Goal: Task Accomplishment & Management: Manage account settings

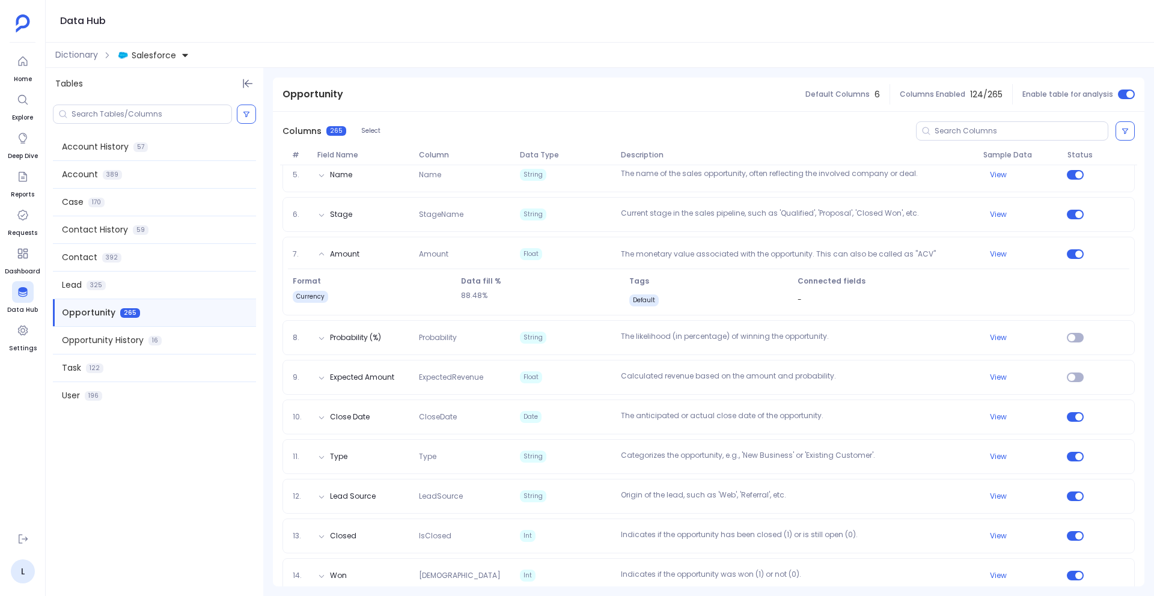
scroll to position [321, 0]
click at [20, 541] on icon at bounding box center [23, 539] width 12 height 12
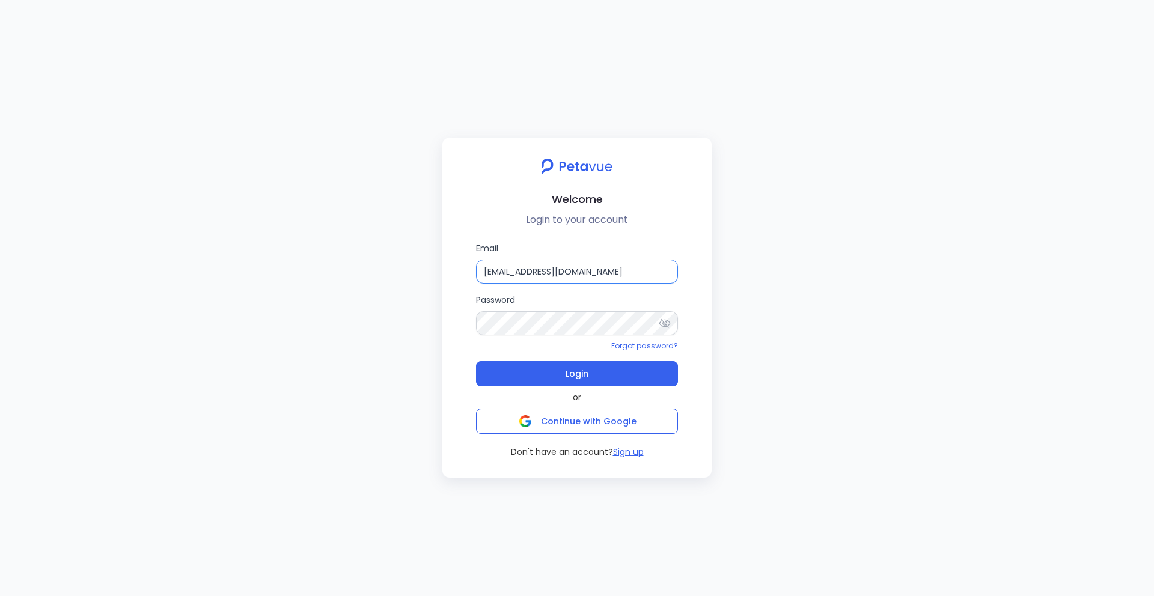
click at [548, 271] on input "[EMAIL_ADDRESS][DOMAIN_NAME]" at bounding box center [577, 272] width 202 height 24
paste input "support+[GEOGRAPHIC_DATA]"
type input "[EMAIL_ADDRESS][DOMAIN_NAME]"
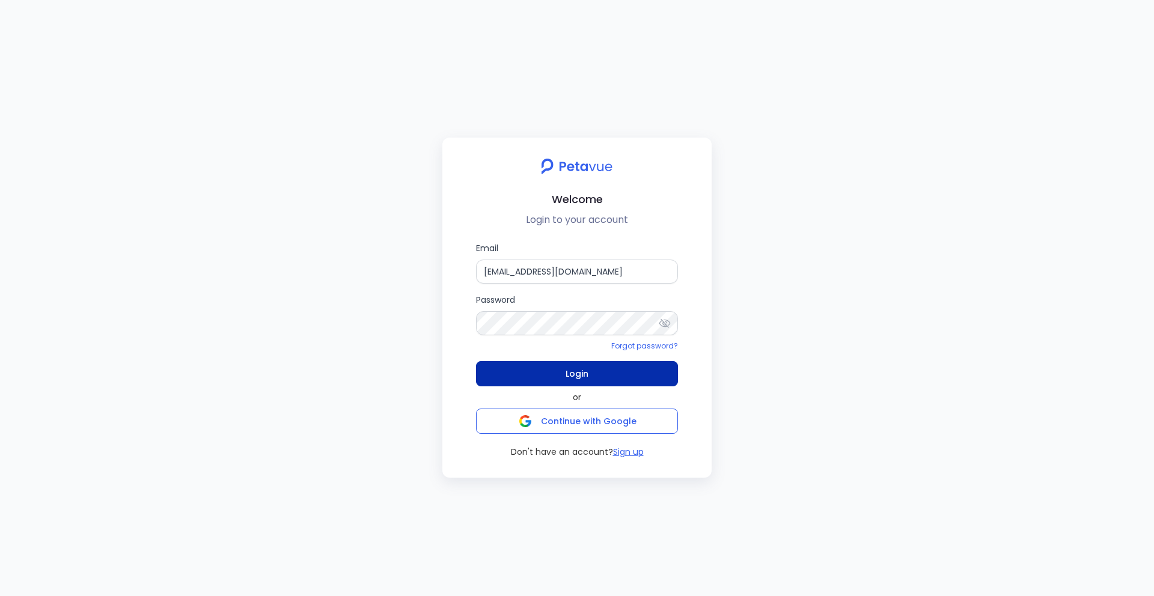
click at [557, 383] on button "Login" at bounding box center [577, 373] width 202 height 25
